Goal: Check status: Check status

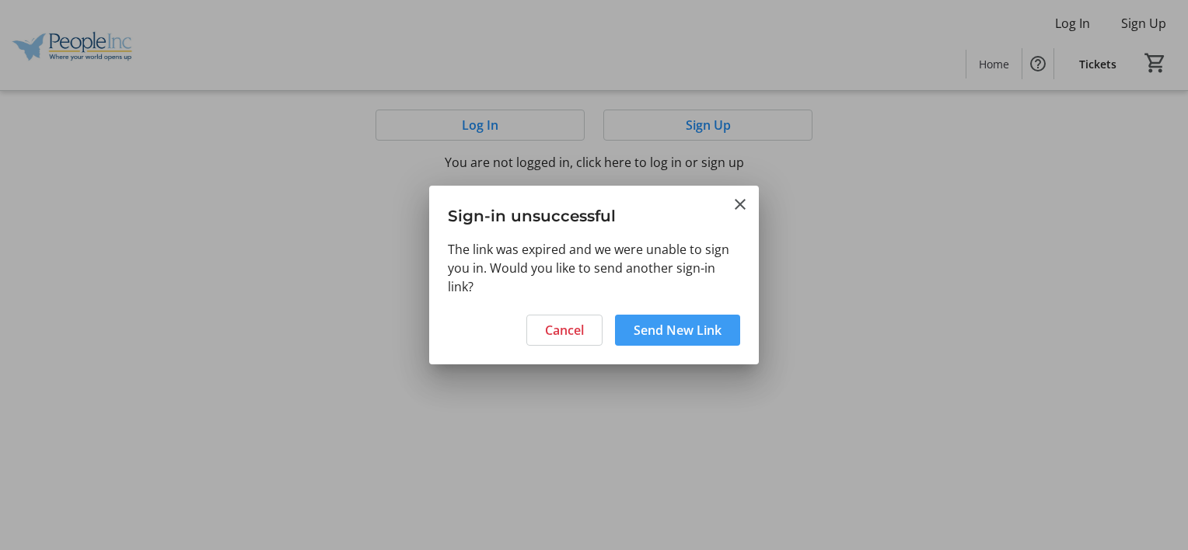
click at [677, 330] on span "Send New Link" at bounding box center [678, 330] width 88 height 19
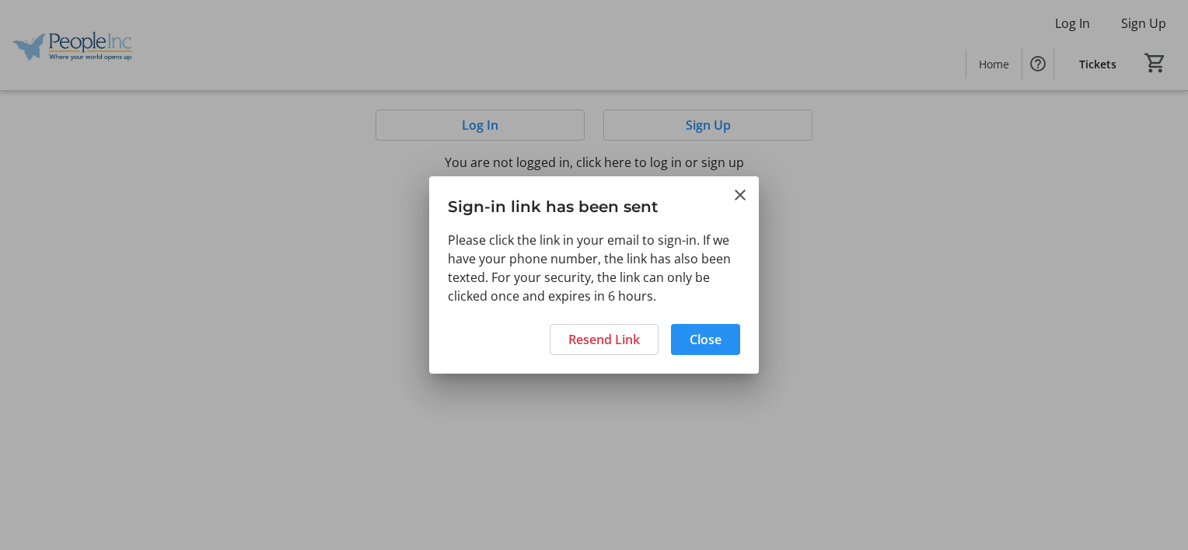
click at [726, 336] on span at bounding box center [705, 339] width 69 height 37
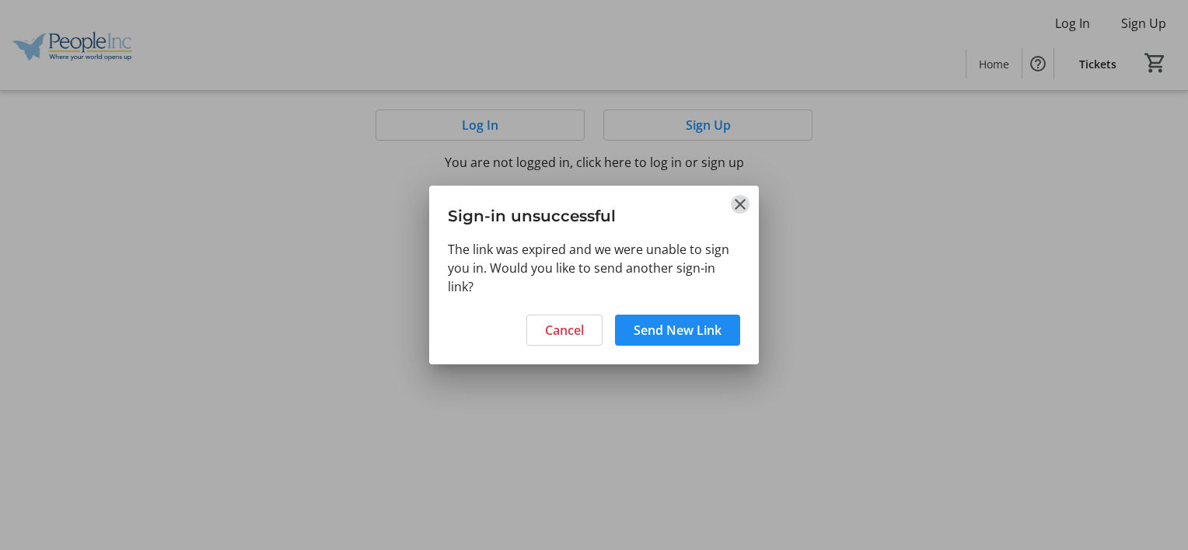
click at [738, 207] on mat-icon "Close" at bounding box center [740, 204] width 19 height 19
